Goal: Task Accomplishment & Management: Manage account settings

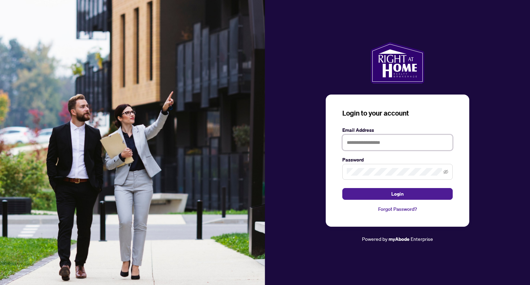
click at [416, 144] on input "text" at bounding box center [397, 142] width 110 height 16
type input "**********"
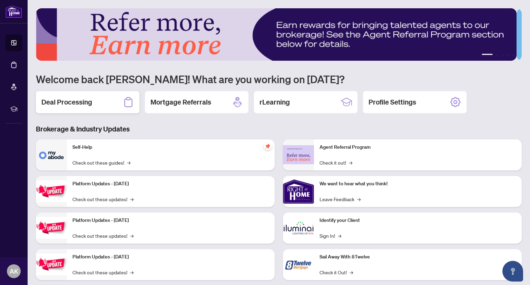
click at [52, 101] on h2 "Deal Processing" at bounding box center [66, 102] width 51 height 10
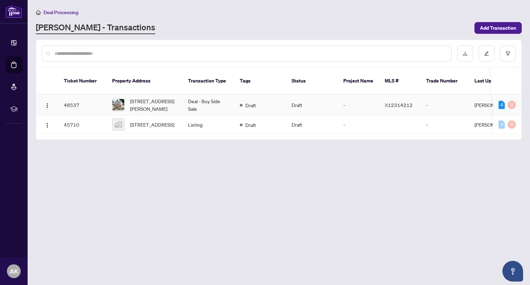
click at [210, 96] on td "Deal - Buy Side Sale" at bounding box center [208, 104] width 52 height 21
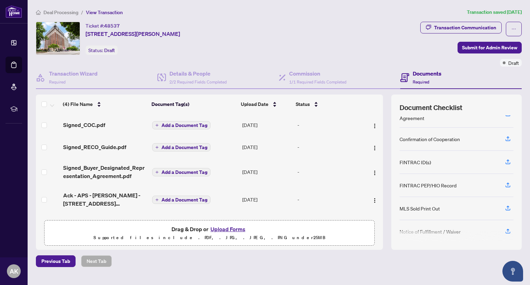
scroll to position [86, 0]
click at [505, 226] on icon "button" at bounding box center [508, 229] width 6 height 6
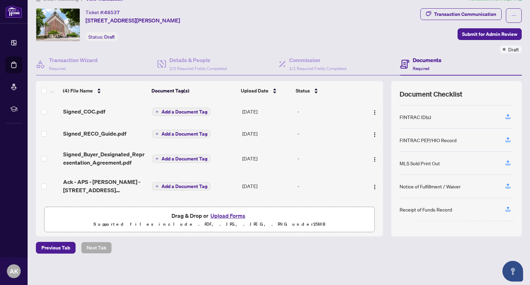
scroll to position [34, 0]
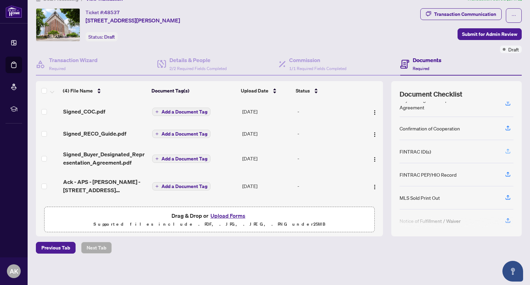
click at [506, 150] on icon "button" at bounding box center [507, 150] width 3 height 3
click at [505, 172] on icon "button" at bounding box center [508, 174] width 6 height 6
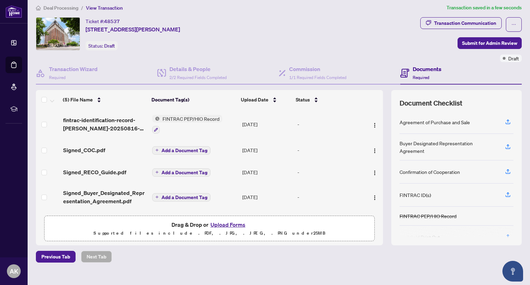
scroll to position [0, 0]
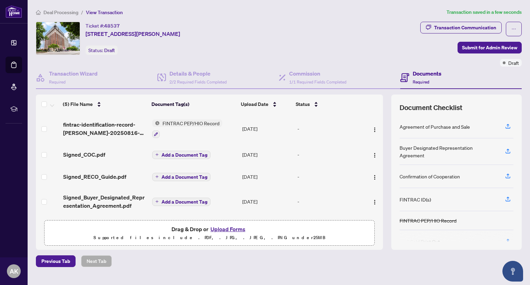
click at [196, 152] on span "Add a Document Tag" at bounding box center [184, 154] width 46 height 5
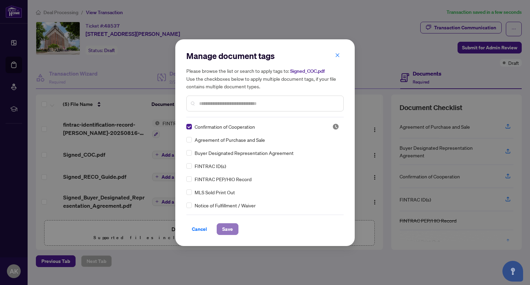
click at [228, 227] on span "Save" at bounding box center [227, 228] width 11 height 11
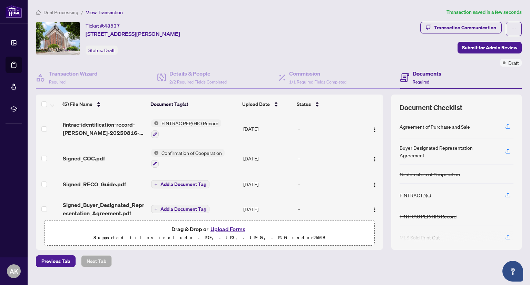
click at [178, 182] on span "Add a Document Tag" at bounding box center [183, 184] width 46 height 5
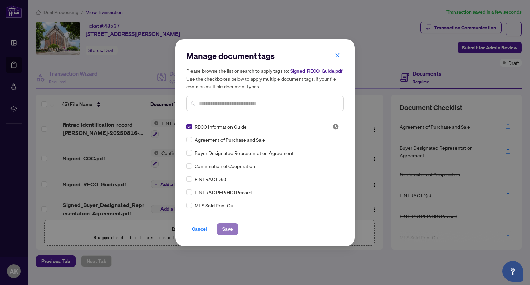
click at [230, 228] on span "Save" at bounding box center [227, 228] width 11 height 11
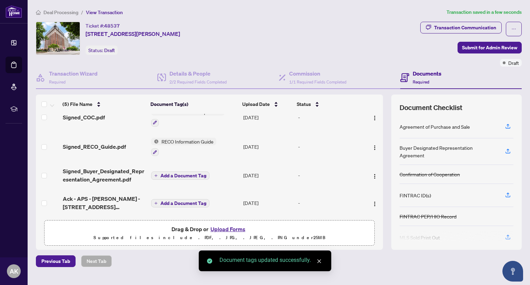
scroll to position [41, 0]
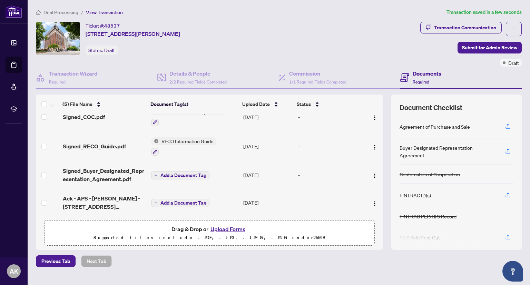
click at [184, 173] on span "Add a Document Tag" at bounding box center [183, 175] width 46 height 5
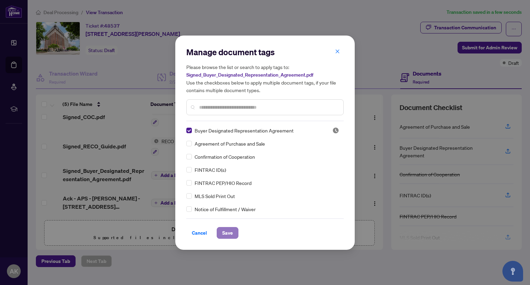
click at [225, 232] on span "Save" at bounding box center [227, 232] width 11 height 11
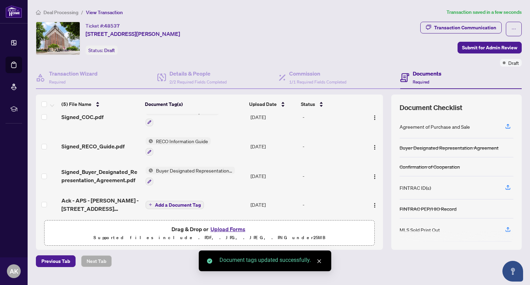
scroll to position [43, 0]
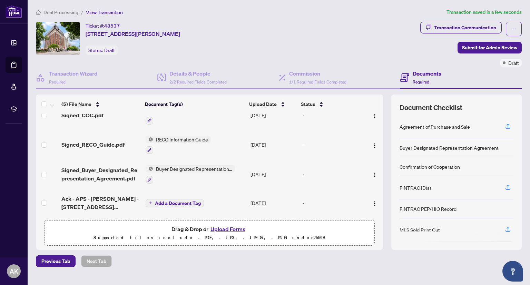
click at [174, 201] on span "Add a Document Tag" at bounding box center [178, 203] width 46 height 5
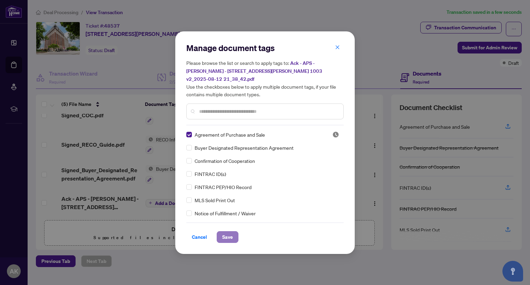
click at [226, 231] on span "Save" at bounding box center [227, 236] width 11 height 11
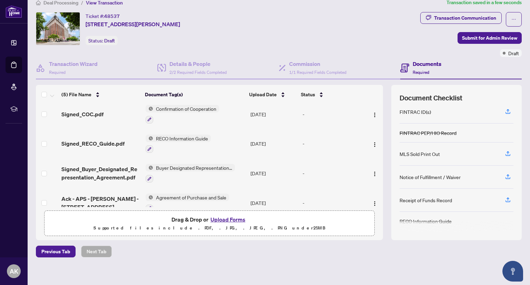
scroll to position [13, 0]
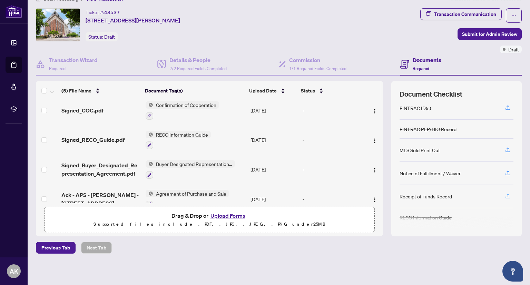
click at [506, 193] on icon "button" at bounding box center [507, 194] width 3 height 3
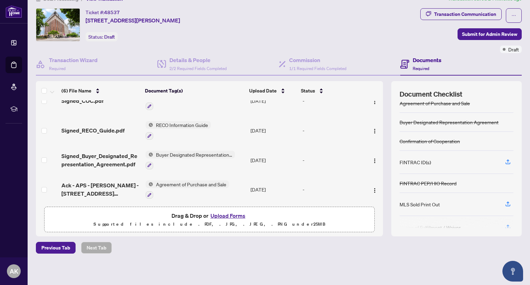
scroll to position [0, 0]
